Goal: Task Accomplishment & Management: Use online tool/utility

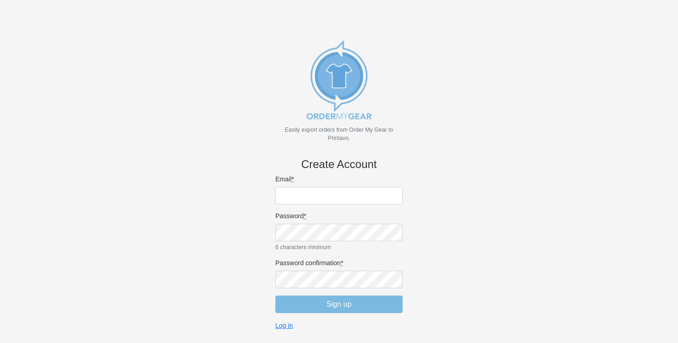
scroll to position [15, 0]
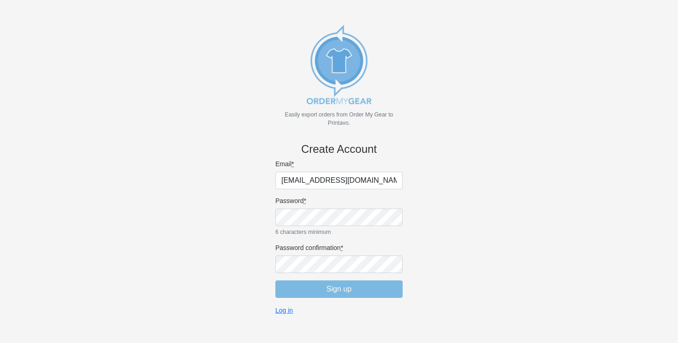
type input "ohshirtyeah@gmail.com"
click at [343, 292] on input "Sign up" at bounding box center [338, 290] width 127 height 18
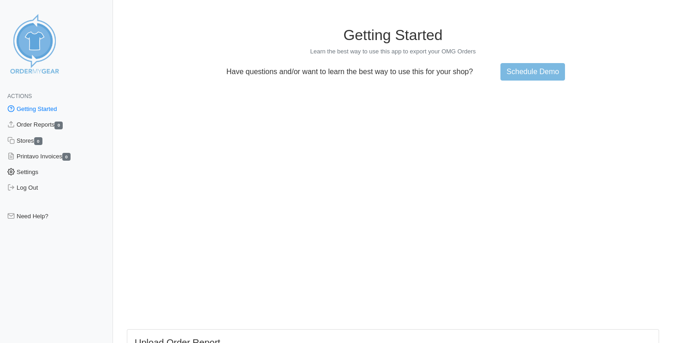
click at [38, 175] on link "Settings" at bounding box center [56, 173] width 113 height 16
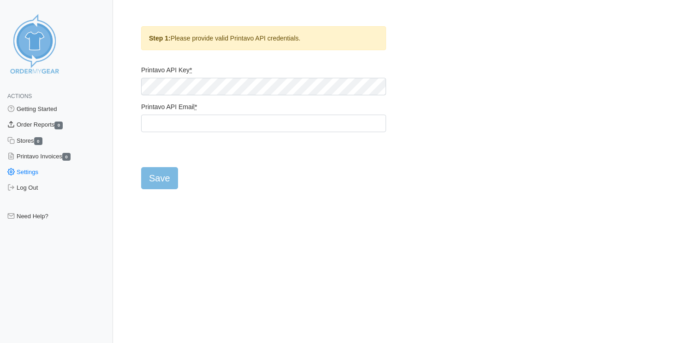
click at [36, 126] on link "Order Reports 0" at bounding box center [56, 125] width 113 height 16
click at [29, 142] on link "Stores 0" at bounding box center [56, 141] width 113 height 16
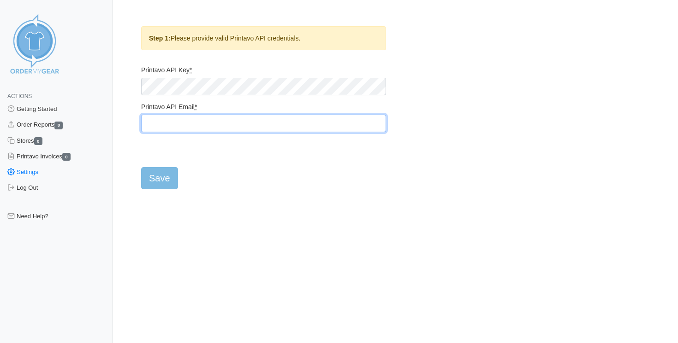
click at [371, 124] on input "Printavo API Email *" at bounding box center [263, 124] width 245 height 18
paste input "makeit@ohshirtyeah.com"
type input "makeit@ohshirtyeah.com"
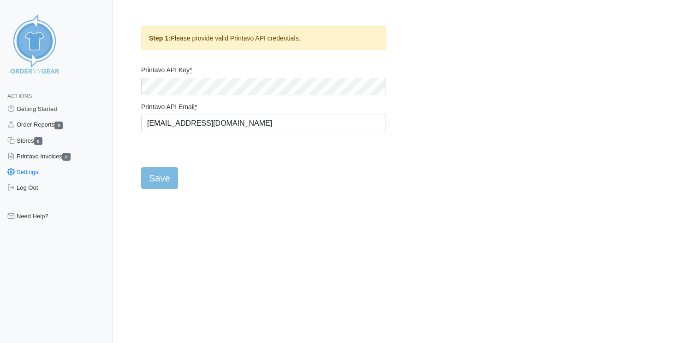
click at [233, 205] on html "Actions Getting Started Order Reports 0 Stores 0 Printavo Invoices 0 Settings L…" at bounding box center [339, 102] width 678 height 205
click at [171, 177] on input "Save" at bounding box center [159, 178] width 37 height 22
type input "Saving..."
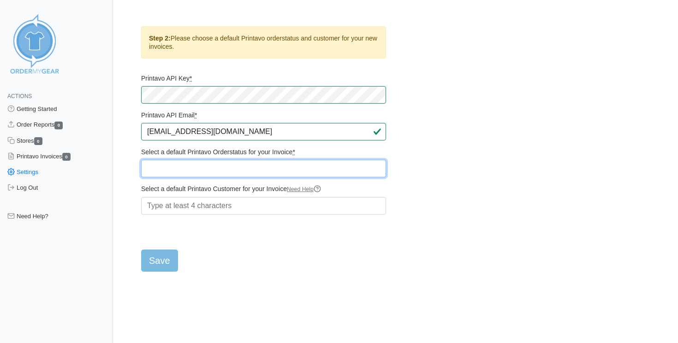
click at [323, 167] on select "Quote Click to Send Quote Approval * Quote Declined Quote Archived ____________…" at bounding box center [263, 169] width 245 height 18
select select "362695"
click at [141, 160] on select "Quote Click to Send Quote Approval * Quote Declined Quote Archived ____________…" at bounding box center [263, 169] width 245 height 18
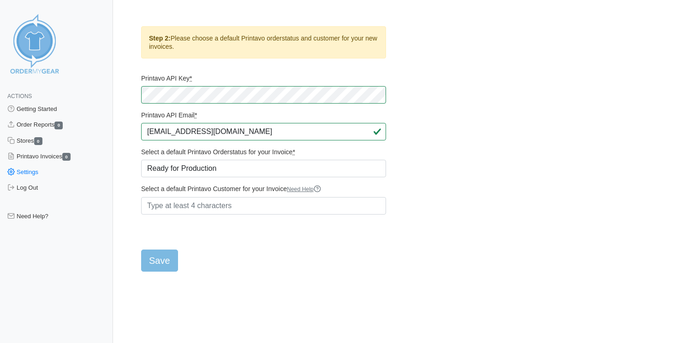
click at [350, 244] on form "Printavo API Key * Printavo API Email * makeit@ohshirtyeah.com Select a default…" at bounding box center [263, 173] width 245 height 198
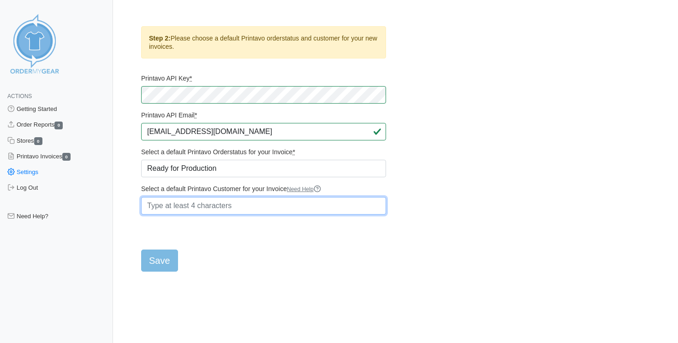
click at [273, 205] on input "Select a default Printavo Customer for your Invoice Need Help" at bounding box center [263, 206] width 245 height 18
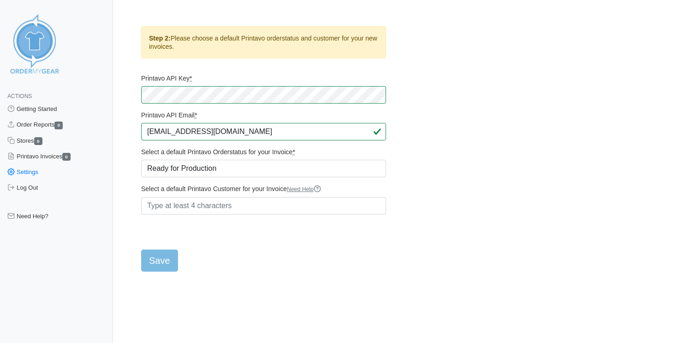
click at [240, 190] on label "Select a default Printavo Customer for your Invoice Need Help" at bounding box center [263, 189] width 245 height 9
click at [240, 197] on input "Select a default Printavo Customer for your Invoice Need Help" at bounding box center [263, 206] width 245 height 18
click at [240, 190] on label "Select a default Printavo Customer for your Invoice Need Help" at bounding box center [263, 189] width 245 height 9
click at [240, 197] on input "Select a default Printavo Customer for your Invoice Need Help" at bounding box center [263, 206] width 245 height 18
click at [240, 190] on label "Select a default Printavo Customer for your Invoice Need Help" at bounding box center [263, 189] width 245 height 9
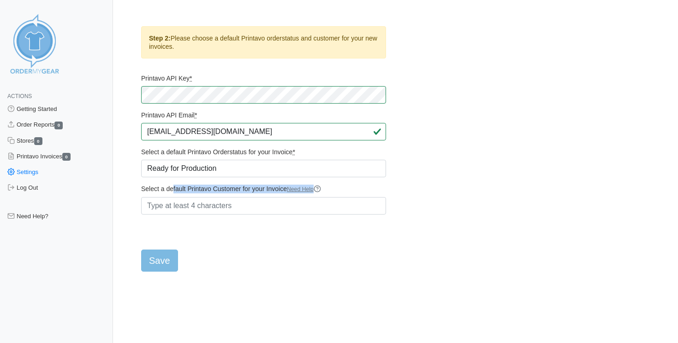
click at [240, 197] on input "Select a default Printavo Customer for your Invoice Need Help" at bounding box center [263, 206] width 245 height 18
click at [349, 194] on form "Printavo API Key * Printavo API Email * makeit@ohshirtyeah.com Select a default…" at bounding box center [263, 173] width 245 height 198
click at [321, 191] on icon at bounding box center [316, 188] width 7 height 7
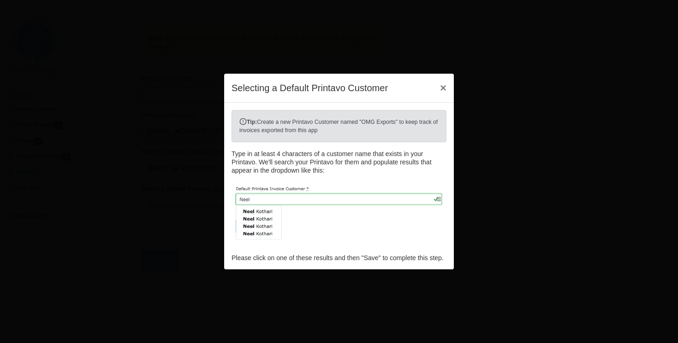
click at [349, 162] on div "Tip: Create a new Printavo Customer named "OMG Exports" to keep track of invoic…" at bounding box center [339, 186] width 230 height 167
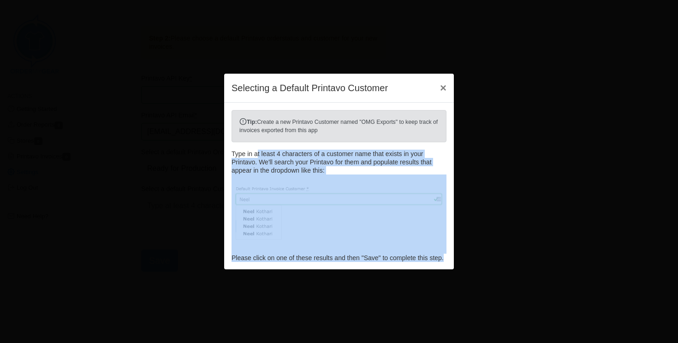
click at [349, 162] on div "Tip: Create a new Printavo Customer named "OMG Exports" to keep track of invoic…" at bounding box center [339, 186] width 230 height 167
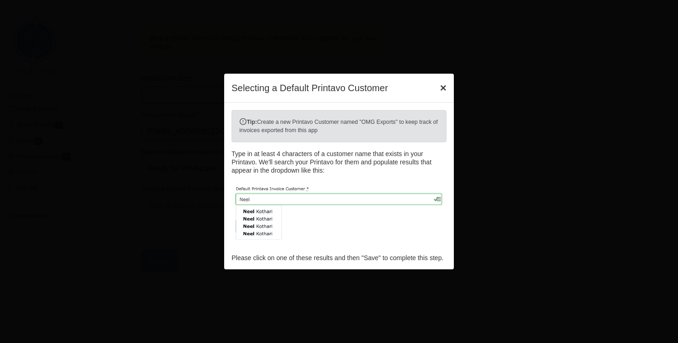
click at [441, 84] on span "×" at bounding box center [443, 88] width 6 height 12
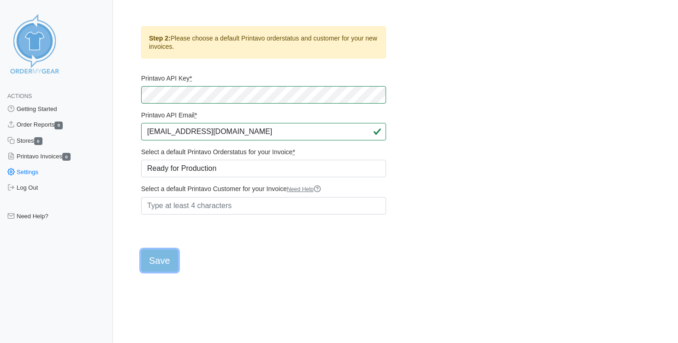
click at [171, 263] on input "Save" at bounding box center [159, 261] width 37 height 22
type input "Saving..."
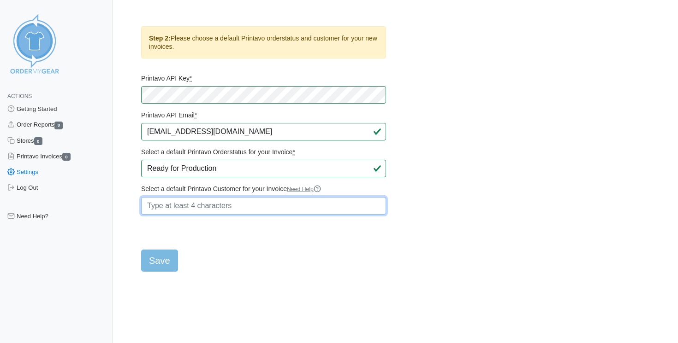
click at [246, 207] on input "Select a default Printavo Customer for your Invoice Need Help" at bounding box center [263, 206] width 245 height 18
type input "O"
click at [308, 211] on input "Select a default Printavo Customer for your Invoice Need Help" at bounding box center [263, 206] width 245 height 18
click at [234, 224] on strong "Order My" at bounding box center [217, 225] width 32 height 8
type input "Order My Gear | Order My Gear"
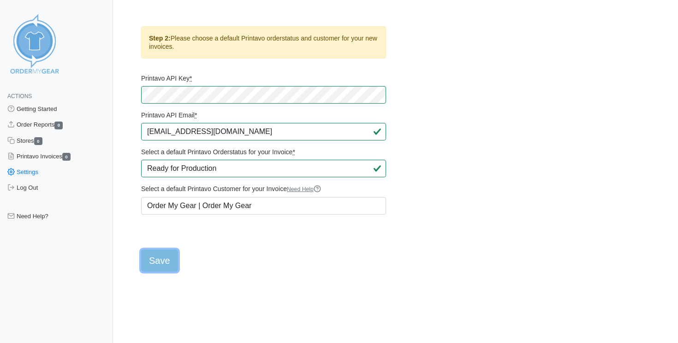
click at [161, 266] on input "Save" at bounding box center [159, 261] width 37 height 22
type input "Saving..."
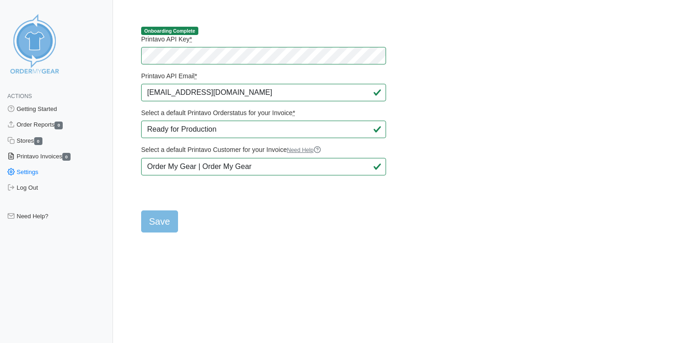
click at [48, 157] on link "Printavo Invoices 0" at bounding box center [56, 157] width 113 height 16
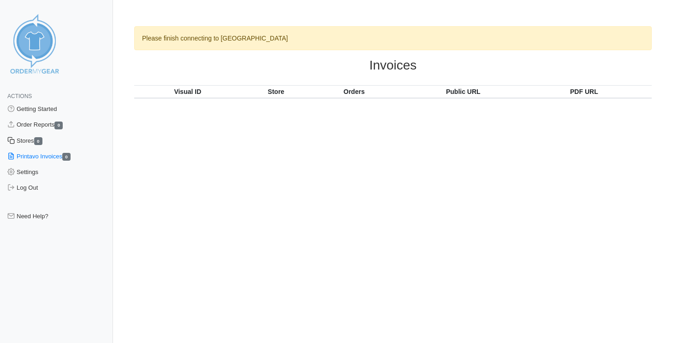
click at [27, 142] on link "Stores 0" at bounding box center [56, 141] width 113 height 16
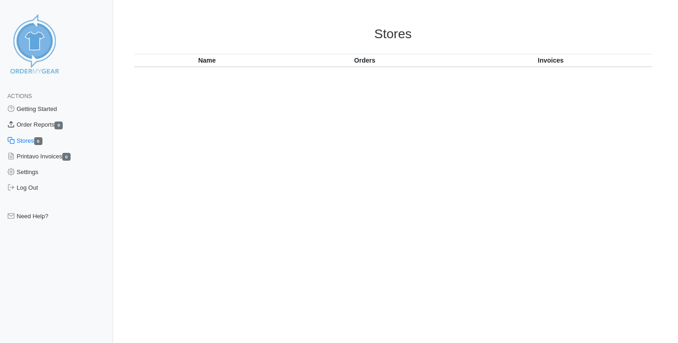
click at [51, 127] on link "Order Reports 0" at bounding box center [56, 125] width 113 height 16
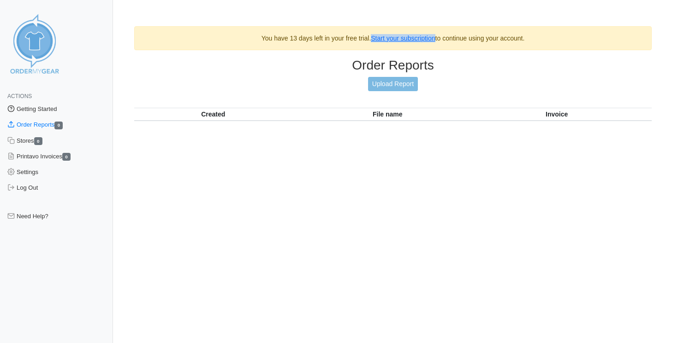
click at [59, 107] on link "Getting Started" at bounding box center [56, 109] width 113 height 16
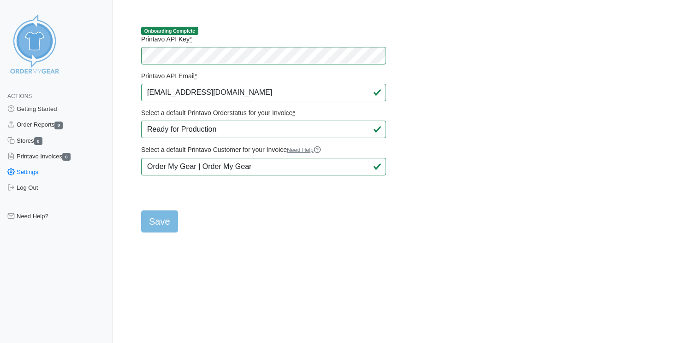
click at [293, 248] on html "Actions Getting Started Order Reports 0 Stores 0 Printavo Invoices 0 Settings L…" at bounding box center [339, 124] width 678 height 248
click at [62, 106] on link "Getting Started" at bounding box center [56, 109] width 113 height 16
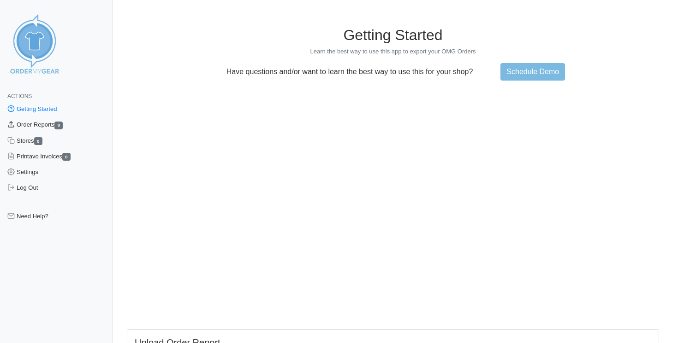
click at [47, 127] on link "Order Reports 0" at bounding box center [56, 125] width 113 height 16
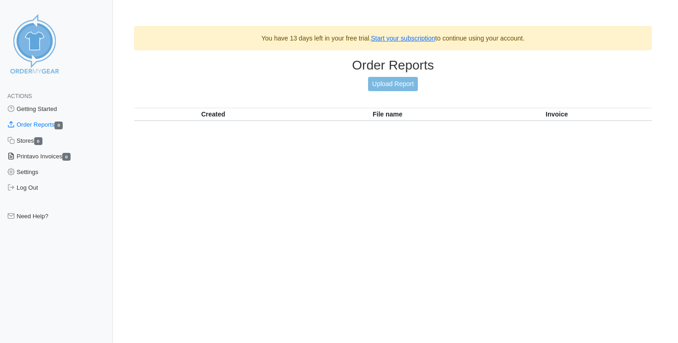
click at [59, 157] on link "Printavo Invoices 0" at bounding box center [56, 157] width 113 height 16
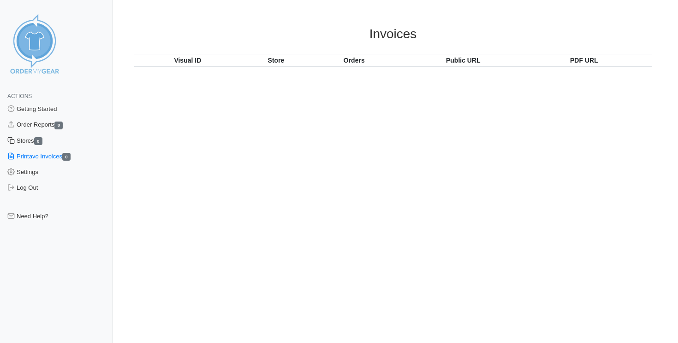
click at [31, 147] on link "Stores 0" at bounding box center [56, 141] width 113 height 16
click at [40, 128] on link "Order Reports 0" at bounding box center [56, 125] width 113 height 16
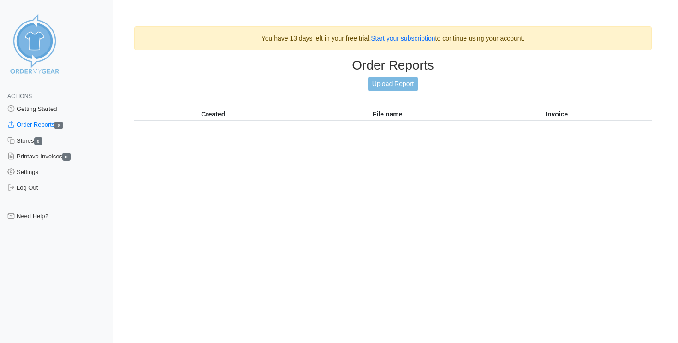
click at [47, 110] on link "Getting Started" at bounding box center [56, 109] width 113 height 16
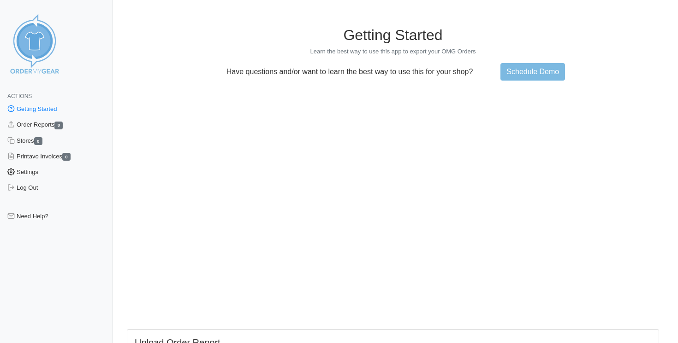
click at [30, 174] on link "Settings" at bounding box center [56, 173] width 113 height 16
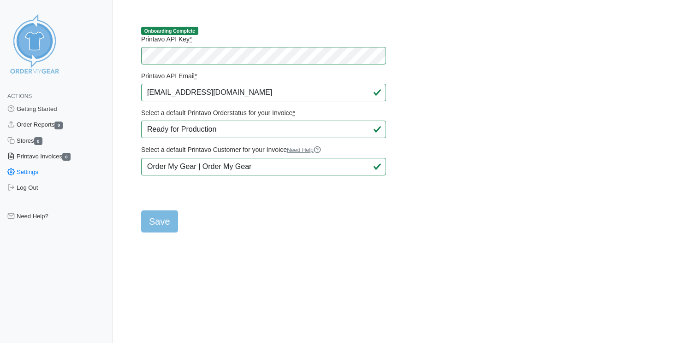
click at [43, 155] on link "Printavo Invoices 0" at bounding box center [56, 157] width 113 height 16
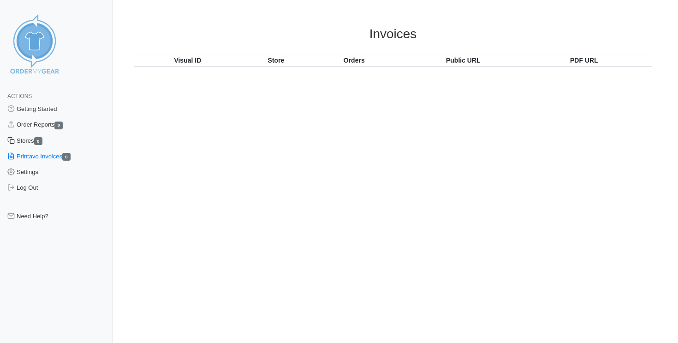
click at [31, 144] on link "Stores 0" at bounding box center [56, 141] width 113 height 16
click at [37, 133] on link "Stores 0" at bounding box center [56, 141] width 113 height 16
click at [41, 124] on link "Order Reports 0" at bounding box center [56, 125] width 113 height 16
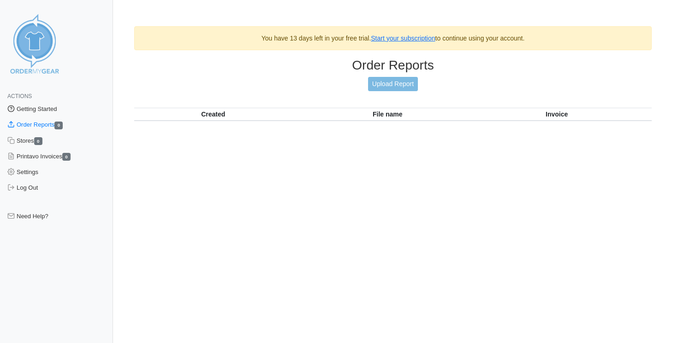
click at [46, 109] on link "Getting Started" at bounding box center [56, 109] width 113 height 16
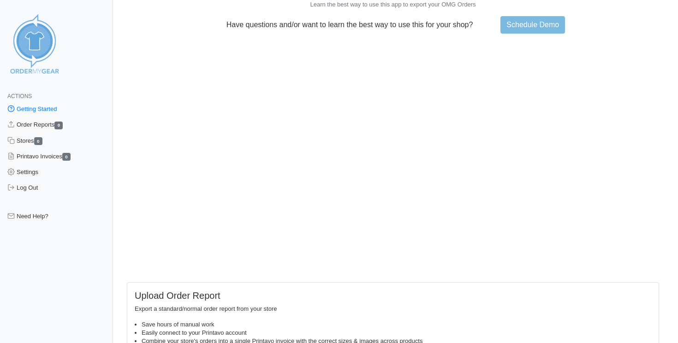
scroll to position [88, 0]
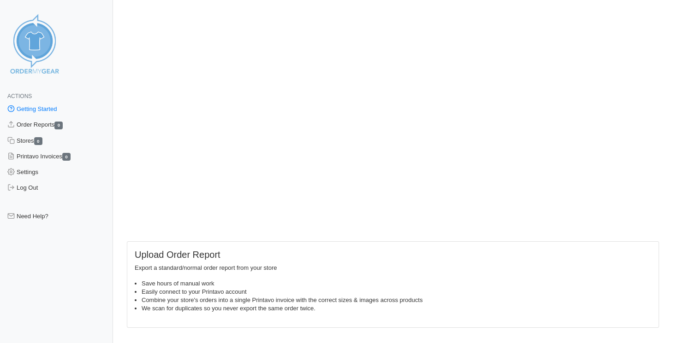
click at [215, 269] on p "Export a standard/normal order report from your store" at bounding box center [393, 268] width 516 height 8
click at [212, 288] on li "Easily connect to your Printavo account" at bounding box center [396, 292] width 509 height 8
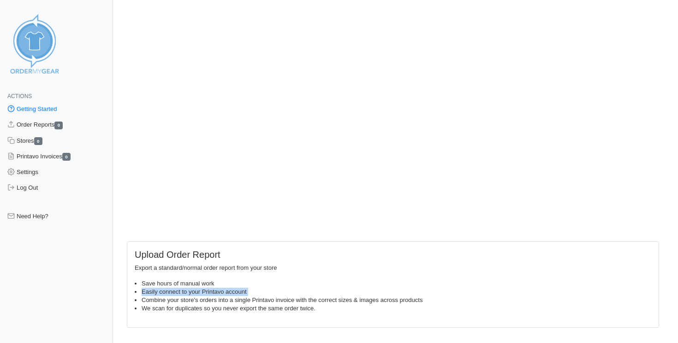
click at [212, 288] on li "Easily connect to your Printavo account" at bounding box center [396, 292] width 509 height 8
click at [212, 282] on li "Save hours of manual work" at bounding box center [396, 284] width 509 height 8
click at [179, 294] on li "Easily connect to your Printavo account" at bounding box center [396, 292] width 509 height 8
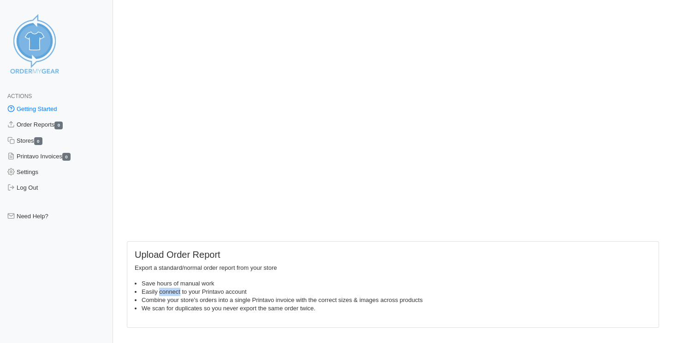
click at [179, 294] on li "Easily connect to your Printavo account" at bounding box center [396, 292] width 509 height 8
click at [183, 301] on li "Combine your store's orders into a single Printavo invoice with the correct siz…" at bounding box center [396, 300] width 509 height 8
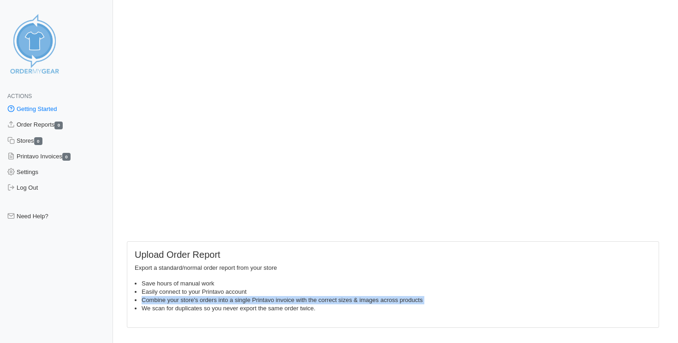
click at [183, 301] on li "Combine your store's orders into a single Printavo invoice with the correct siz…" at bounding box center [396, 300] width 509 height 8
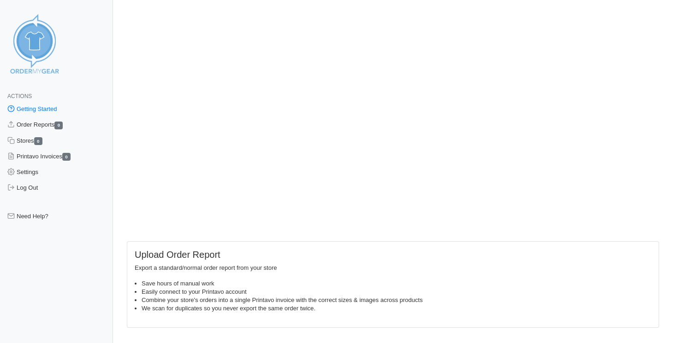
click at [197, 311] on li "We scan for duplicates so you never export the same order twice." at bounding box center [396, 309] width 509 height 8
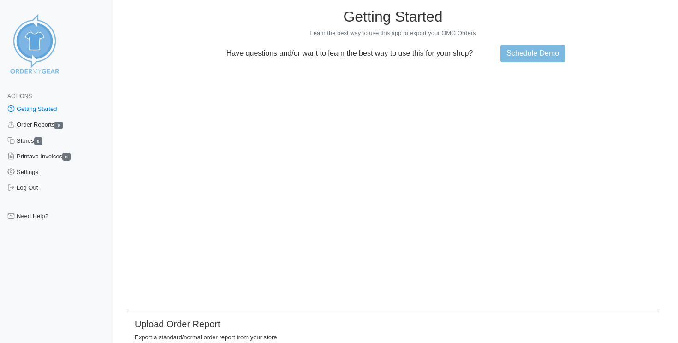
scroll to position [0, 0]
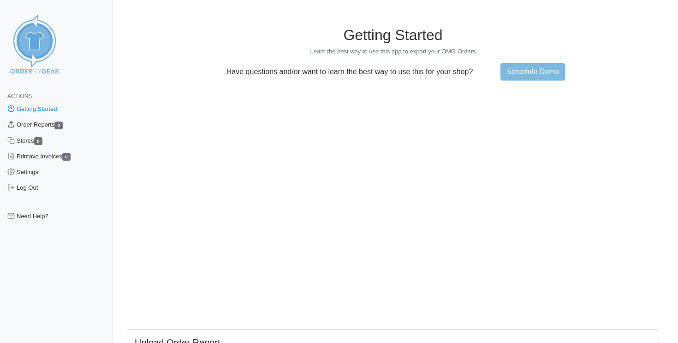
click at [54, 121] on link "Order Reports 0" at bounding box center [56, 125] width 113 height 16
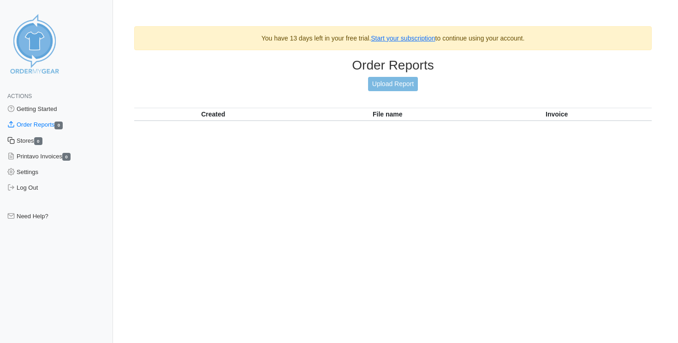
click at [22, 139] on link "Stores 0" at bounding box center [56, 141] width 113 height 16
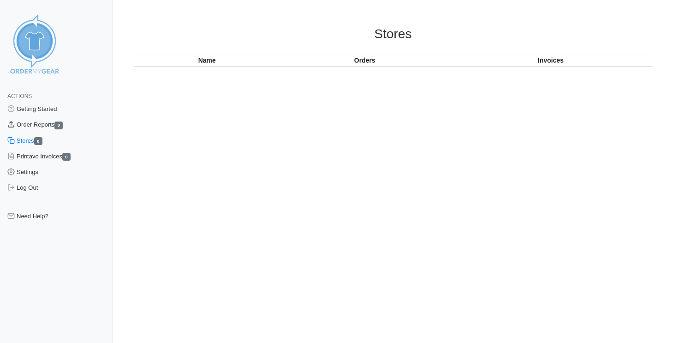
click at [40, 122] on link "Order Reports 0" at bounding box center [56, 125] width 113 height 16
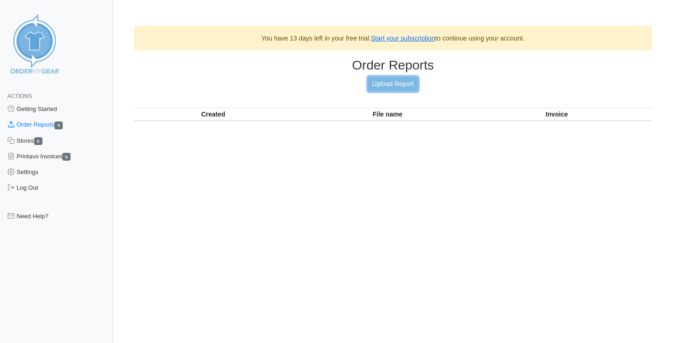
click at [390, 89] on link "Upload Report" at bounding box center [393, 84] width 50 height 14
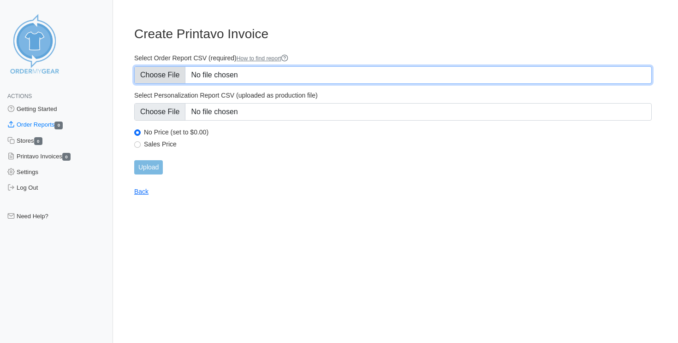
click at [174, 76] on input "Select Order Report CSV (required) How to find report" at bounding box center [392, 75] width 517 height 18
type input "C:\fakepath\BXQE9_product_report_68e02ffb7a6e76.28774167.csv"
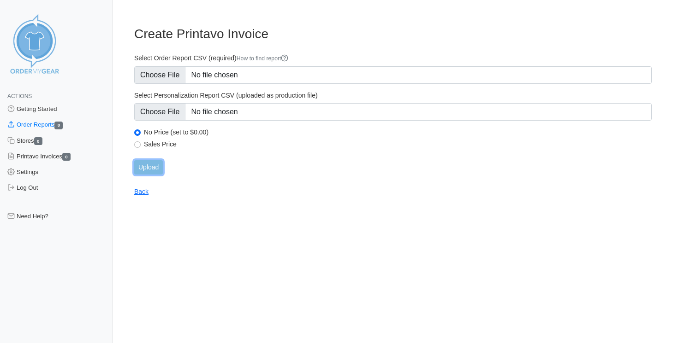
click at [150, 170] on input "Upload" at bounding box center [148, 167] width 29 height 14
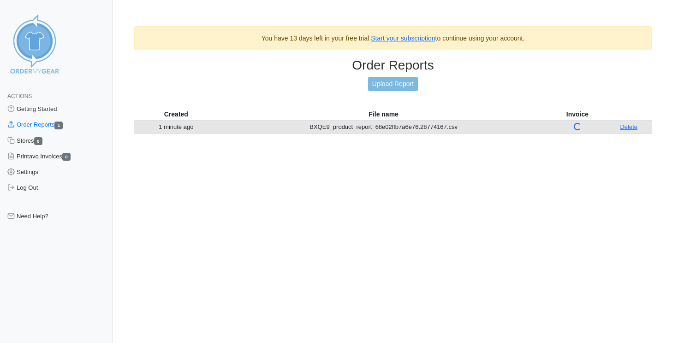
click at [625, 125] on link "Delete" at bounding box center [629, 127] width 18 height 7
click at [49, 125] on link "Order Reports 1" at bounding box center [56, 125] width 113 height 16
click at [625, 128] on link "Delete" at bounding box center [629, 127] width 18 height 7
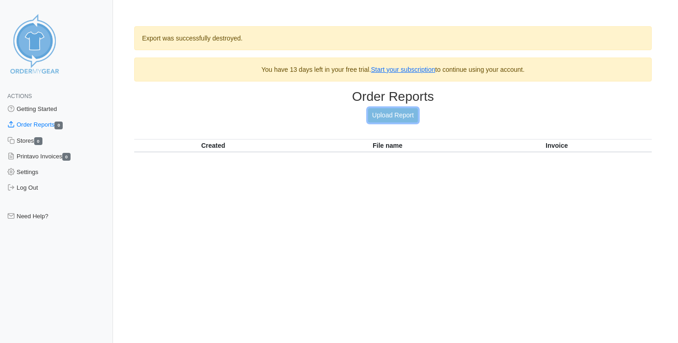
click at [402, 113] on link "Upload Report" at bounding box center [393, 115] width 50 height 14
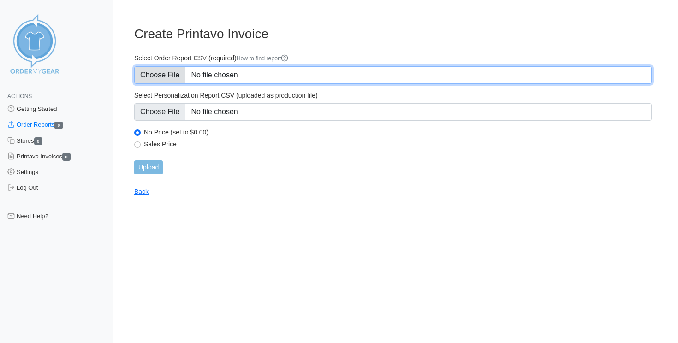
click at [174, 77] on input "Select Order Report CSV (required) How to find report" at bounding box center [392, 75] width 517 height 18
type input "C:\fakepath\BXQE9_OrderReport.csv"
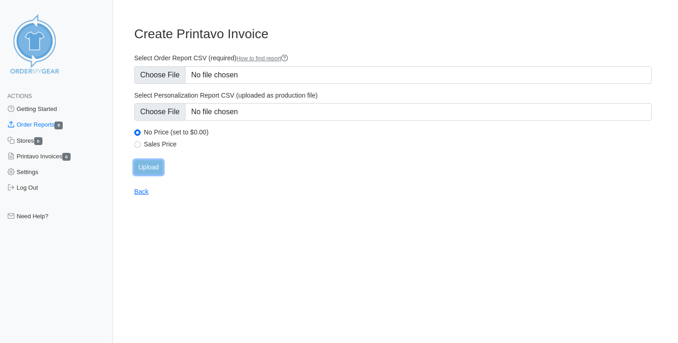
click at [150, 171] on input "Upload" at bounding box center [148, 167] width 29 height 14
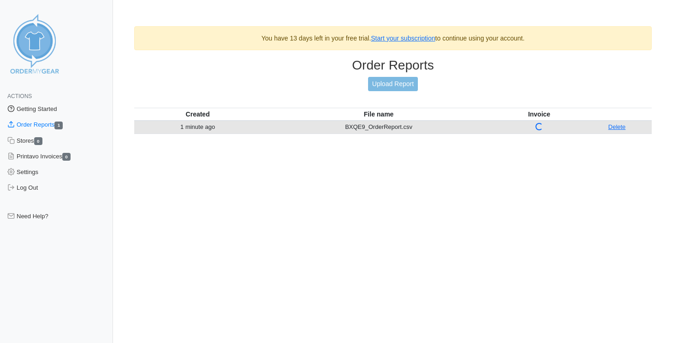
click at [69, 111] on link "Getting Started" at bounding box center [56, 109] width 113 height 16
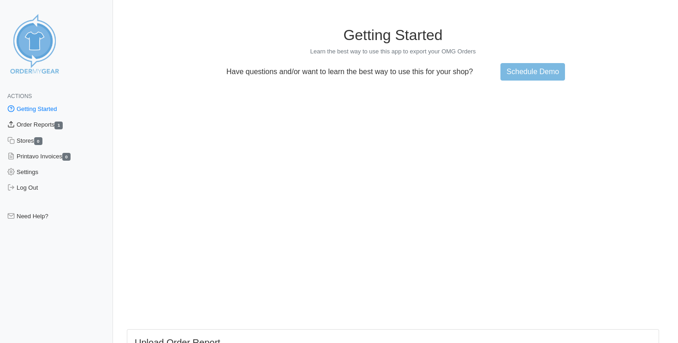
click at [37, 130] on link "Order Reports 1" at bounding box center [56, 125] width 113 height 16
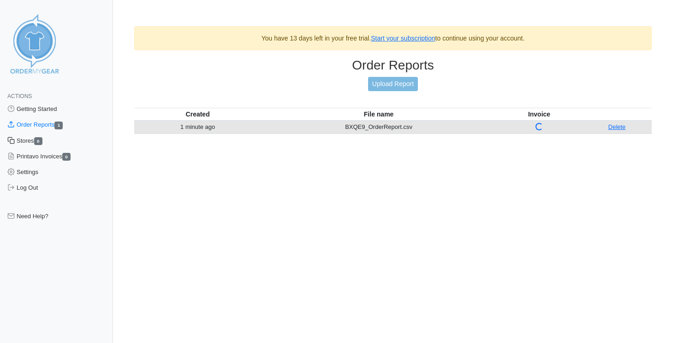
click at [33, 139] on link "Stores 0" at bounding box center [56, 141] width 113 height 16
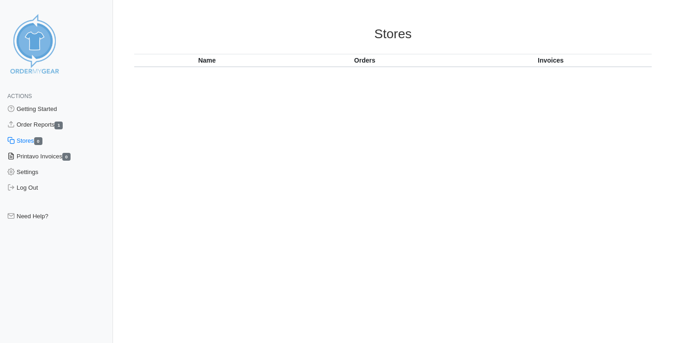
click at [41, 158] on link "Printavo Invoices 0" at bounding box center [56, 157] width 113 height 16
click at [42, 124] on link "Order Reports 1" at bounding box center [56, 125] width 113 height 16
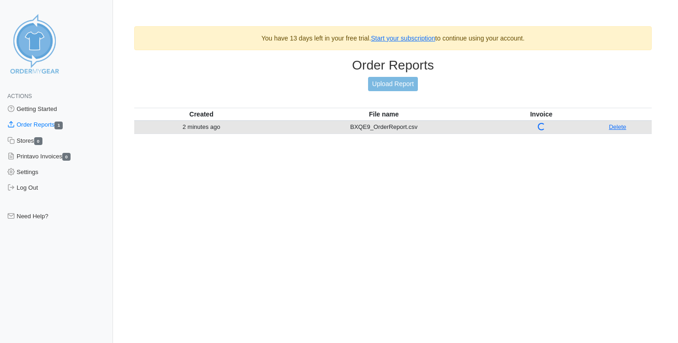
click at [42, 48] on img at bounding box center [34, 43] width 69 height 69
click at [39, 71] on img at bounding box center [34, 43] width 69 height 69
click at [27, 114] on link "Getting Started" at bounding box center [56, 109] width 113 height 16
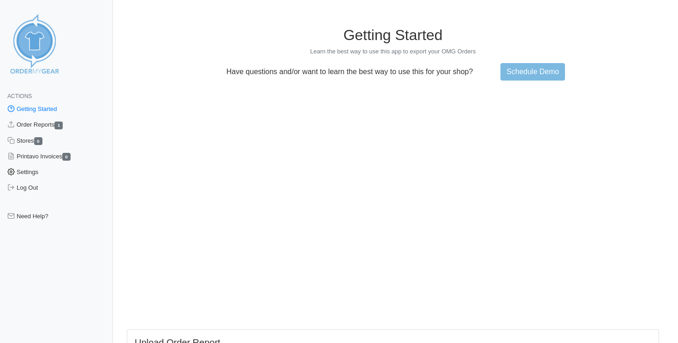
click at [47, 168] on link "Settings" at bounding box center [56, 173] width 113 height 16
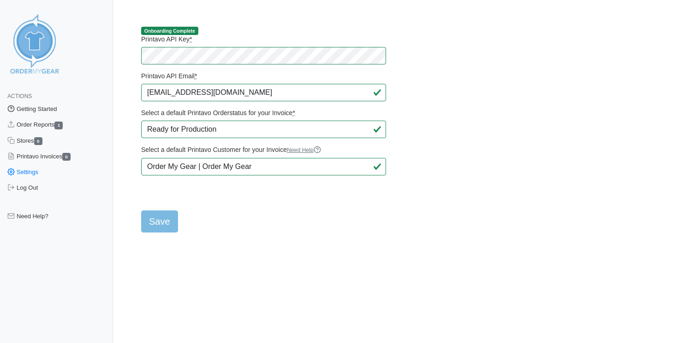
click at [50, 108] on link "Getting Started" at bounding box center [56, 109] width 113 height 16
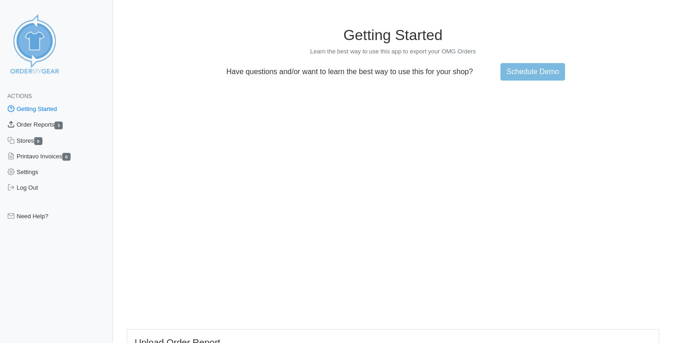
click at [49, 118] on link "Order Reports 1" at bounding box center [56, 125] width 113 height 16
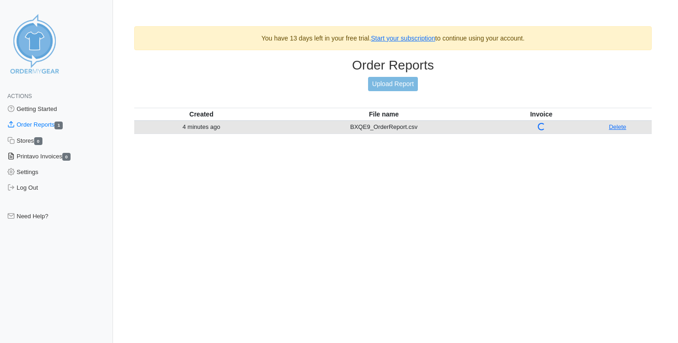
click at [50, 161] on link "Printavo Invoices 0" at bounding box center [56, 157] width 113 height 16
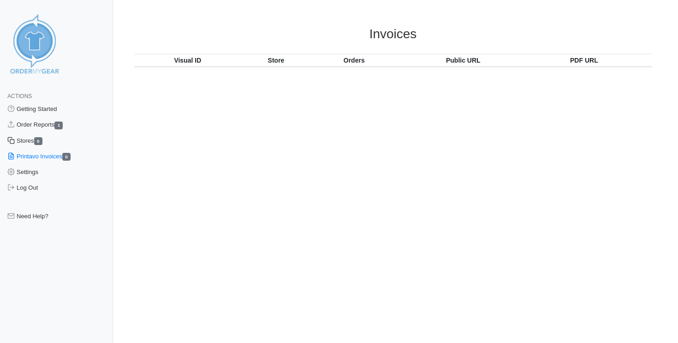
click at [28, 145] on link "Stores 0" at bounding box center [56, 141] width 113 height 16
click at [42, 127] on link "Order Reports 1" at bounding box center [56, 125] width 113 height 16
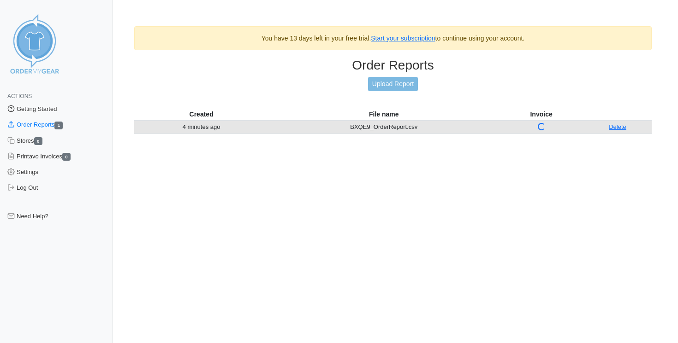
click at [46, 112] on link "Getting Started" at bounding box center [56, 109] width 113 height 16
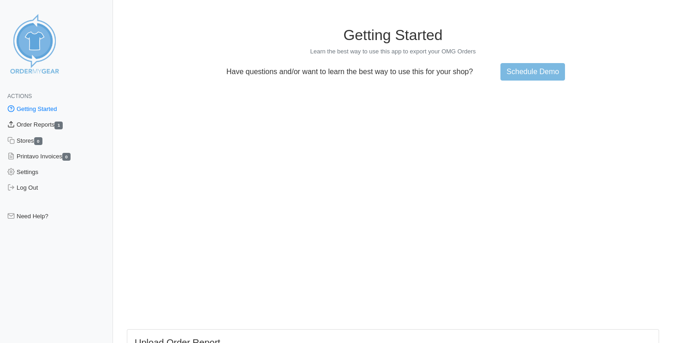
click at [44, 127] on link "Order Reports 1" at bounding box center [56, 125] width 113 height 16
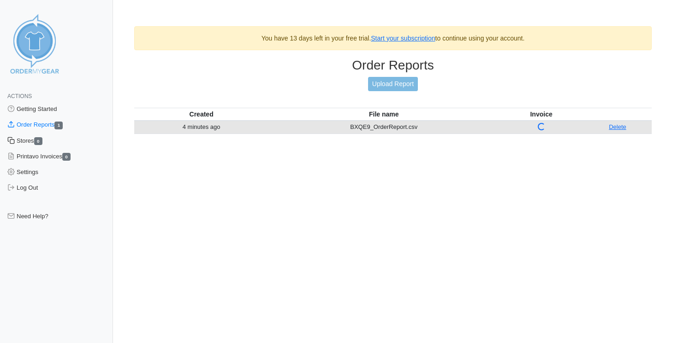
click at [30, 139] on link "Stores 0" at bounding box center [56, 141] width 113 height 16
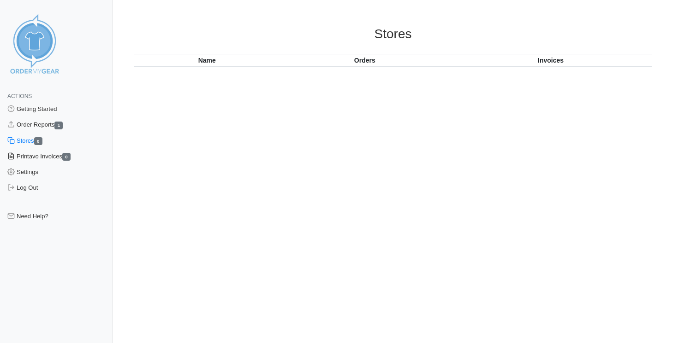
click at [42, 159] on link "Printavo Invoices 0" at bounding box center [56, 157] width 113 height 16
click at [32, 174] on link "Settings" at bounding box center [56, 173] width 113 height 16
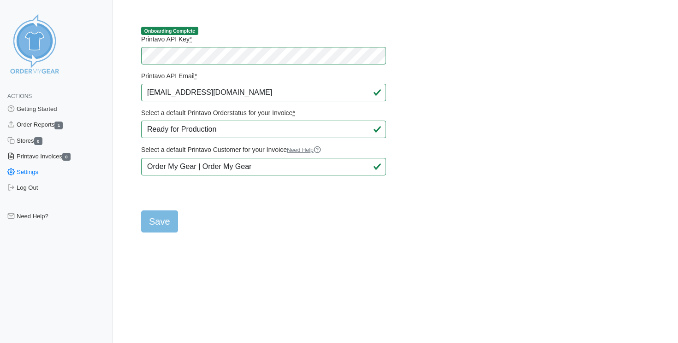
click at [41, 159] on link "Printavo Invoices 0" at bounding box center [56, 157] width 113 height 16
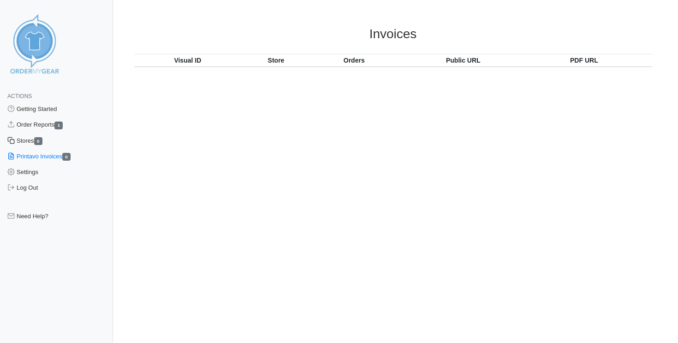
click at [32, 144] on link "Stores 0" at bounding box center [56, 141] width 113 height 16
click at [39, 129] on link "Order Reports 1" at bounding box center [56, 125] width 113 height 16
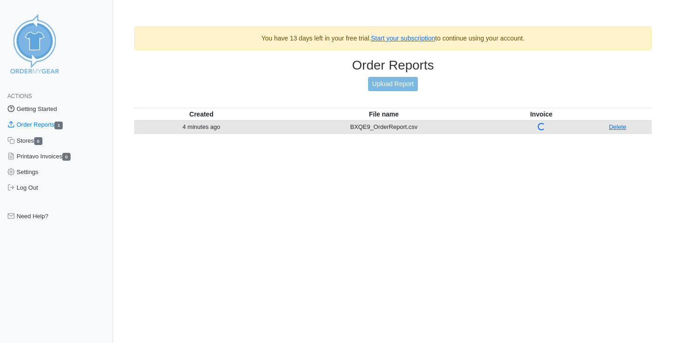
click at [50, 111] on link "Getting Started" at bounding box center [56, 109] width 113 height 16
